Goal: Task Accomplishment & Management: Manage account settings

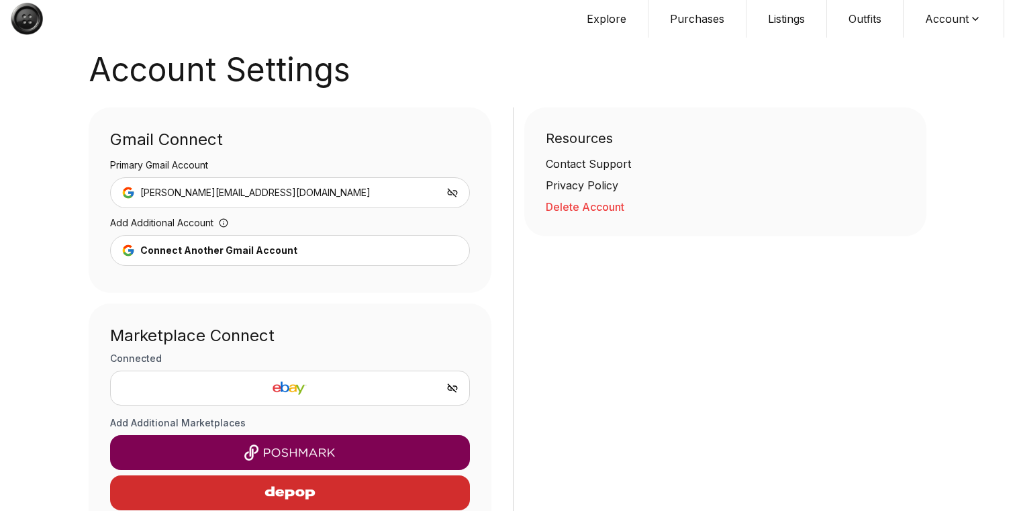
click at [586, 165] on div "Contact Support" at bounding box center [726, 164] width 360 height 16
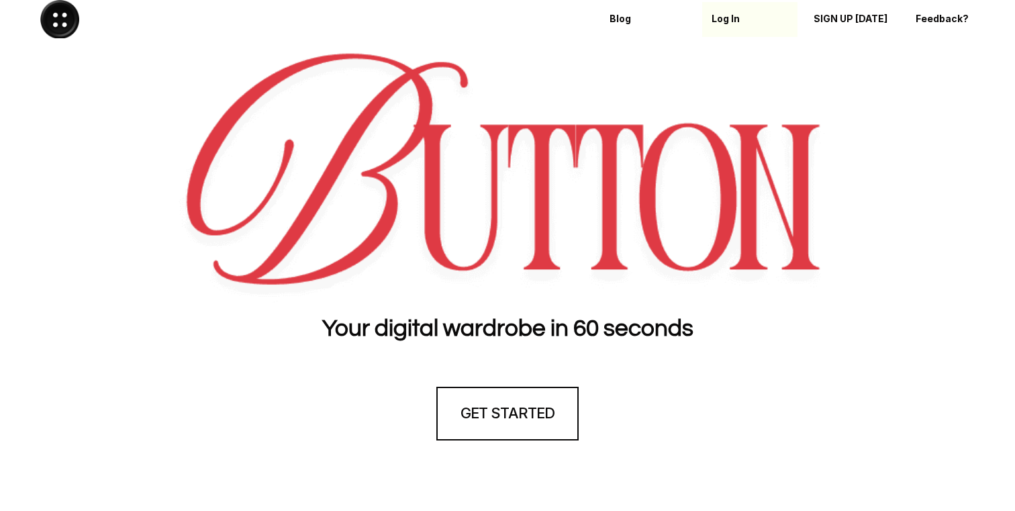
click at [733, 16] on p "Log In" at bounding box center [750, 18] width 77 height 11
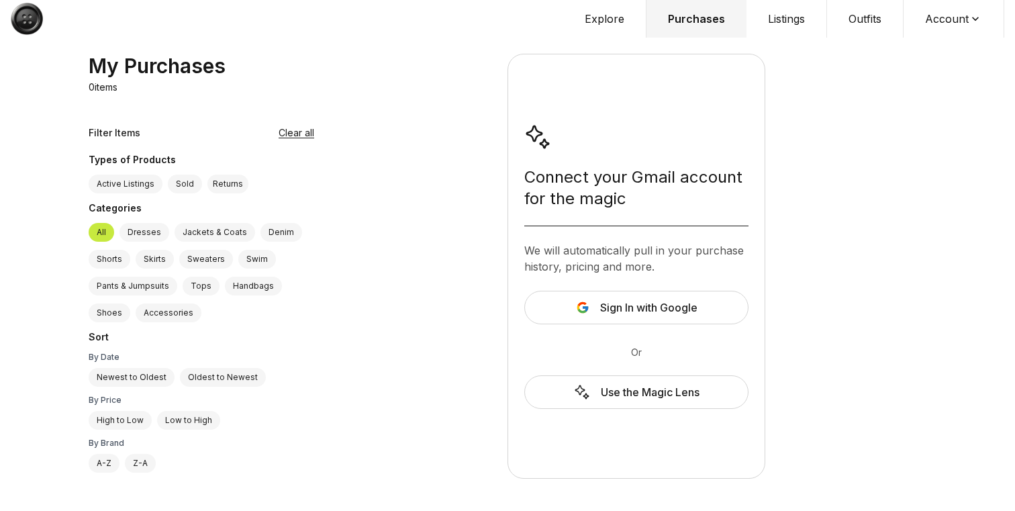
click at [946, 18] on button "Account" at bounding box center [954, 19] width 101 height 38
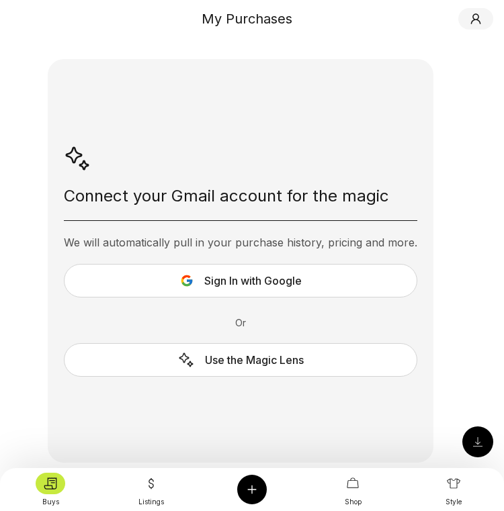
click at [471, 21] on icon at bounding box center [475, 18] width 13 height 13
